Goal: Information Seeking & Learning: Learn about a topic

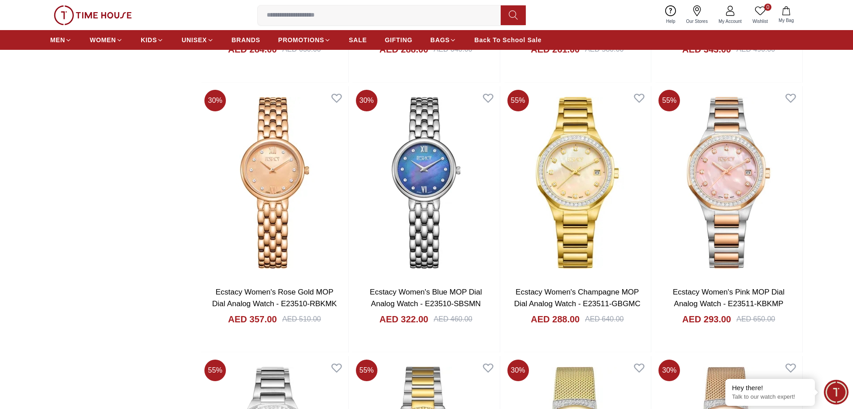
scroll to position [3812, 0]
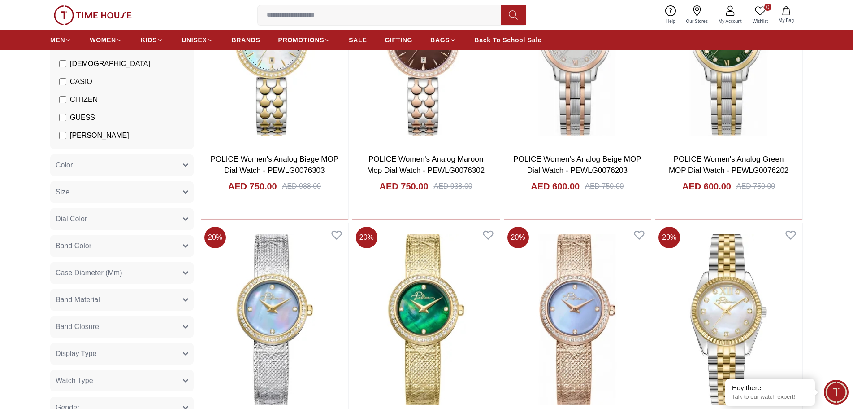
scroll to position [135, 0]
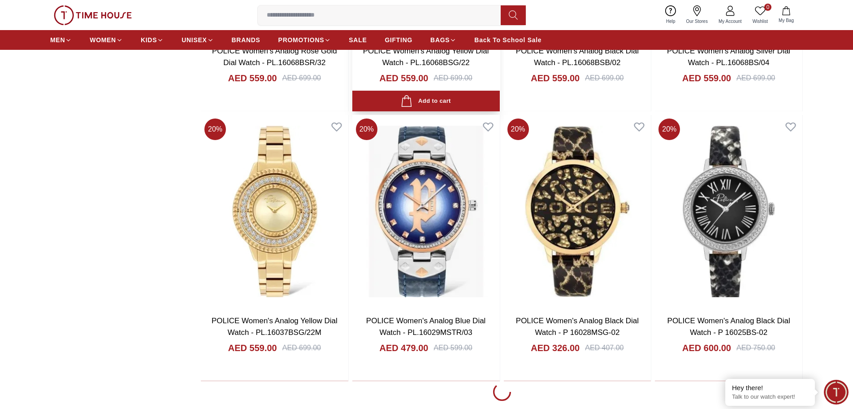
scroll to position [1121, 0]
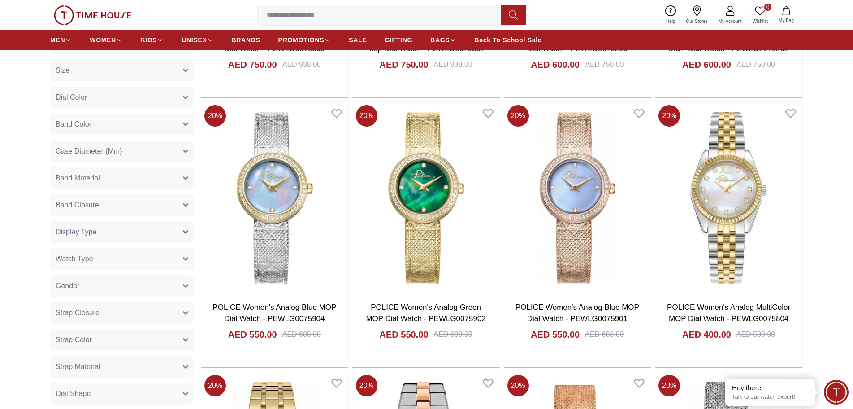
scroll to position [335, 0]
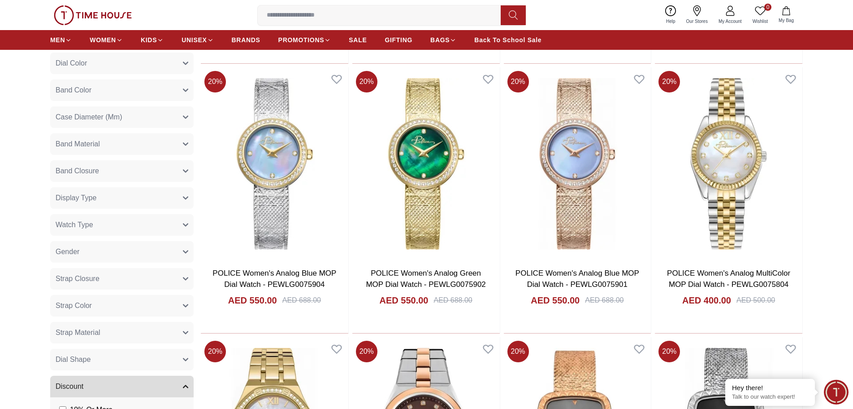
click at [124, 250] on button "Gender" at bounding box center [122, 252] width 144 height 22
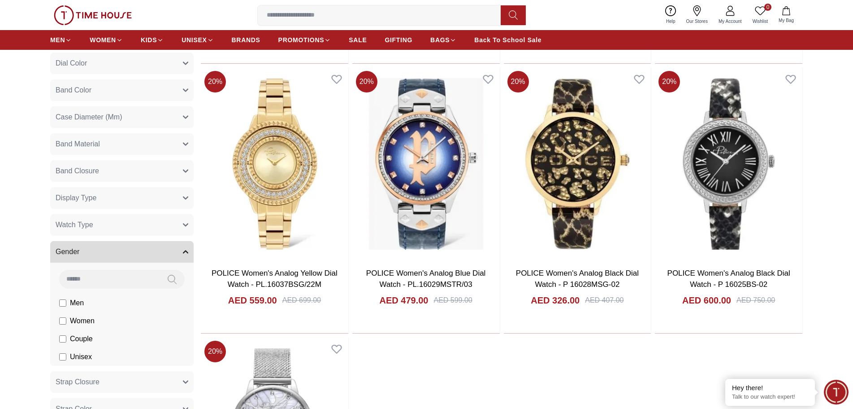
click at [183, 252] on button "Gender" at bounding box center [122, 252] width 144 height 22
